Goal: Task Accomplishment & Management: Manage account settings

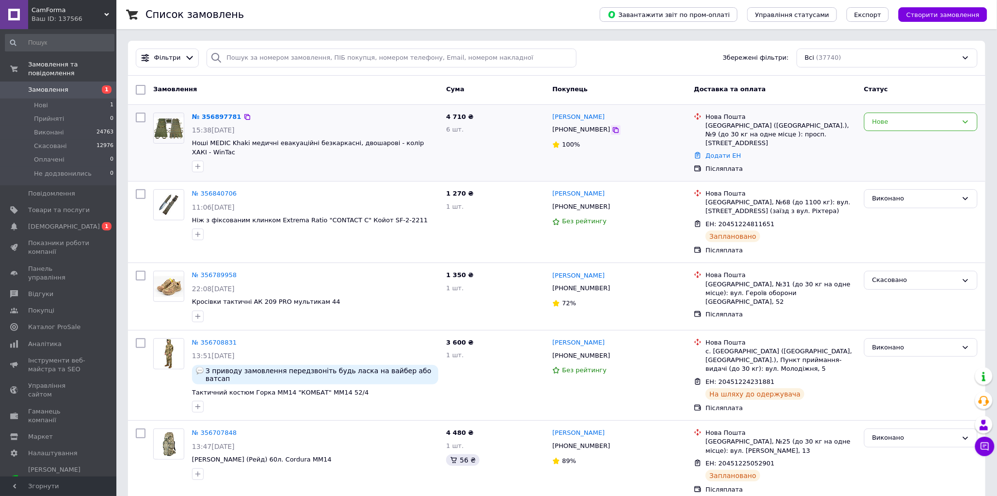
click at [612, 132] on icon at bounding box center [616, 130] width 8 height 8
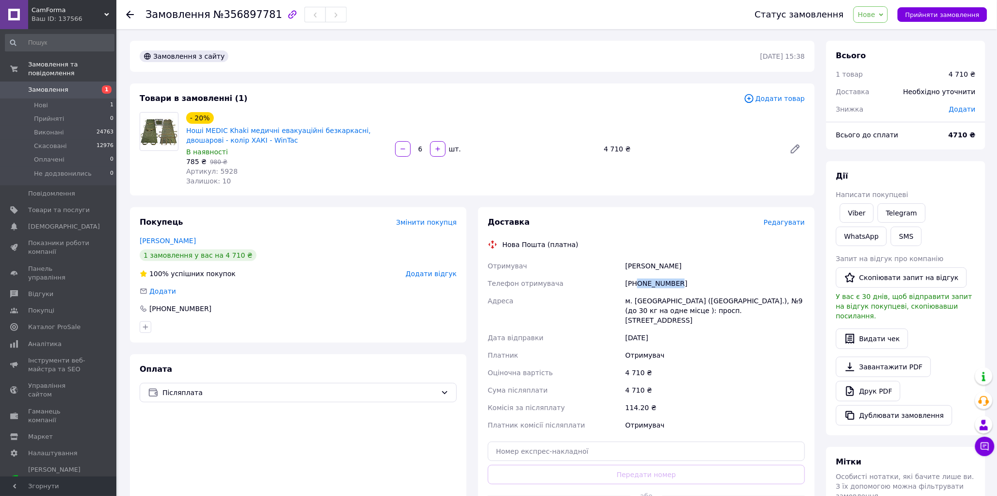
drag, startPoint x: 682, startPoint y: 282, endPoint x: 637, endPoint y: 288, distance: 45.5
click at [637, 288] on div "[PHONE_NUMBER]" at bounding box center [715, 282] width 183 height 17
copy div "0989944419"
drag, startPoint x: 625, startPoint y: 268, endPoint x: 700, endPoint y: 263, distance: 74.8
click at [700, 263] on div "Лазоренко Марина" at bounding box center [715, 265] width 183 height 17
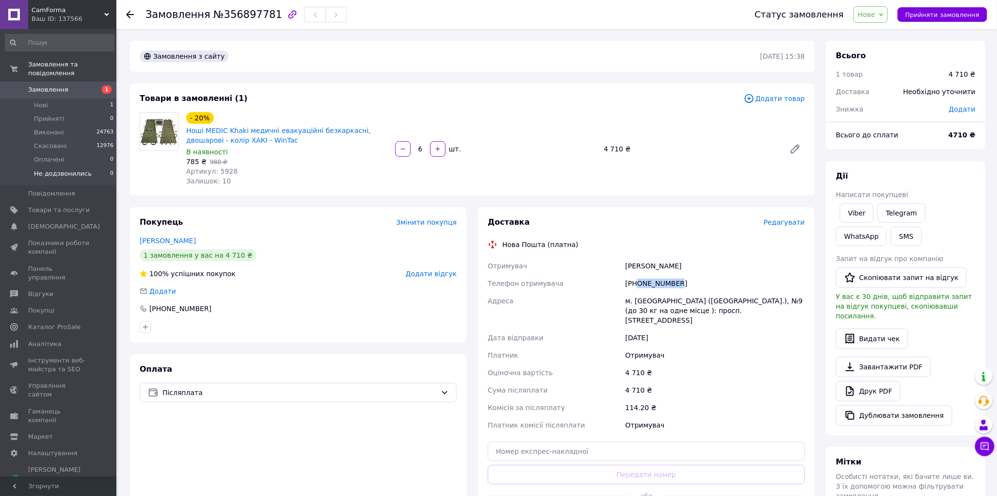
copy div "Лазоренко Марина"
drag, startPoint x: 675, startPoint y: 283, endPoint x: 637, endPoint y: 285, distance: 38.8
click at [637, 285] on div "[PHONE_NUMBER]" at bounding box center [715, 282] width 183 height 17
copy div "0989944419"
click at [931, 15] on span "Прийняти замовлення" at bounding box center [942, 14] width 74 height 7
